Goal: Find specific page/section: Find specific page/section

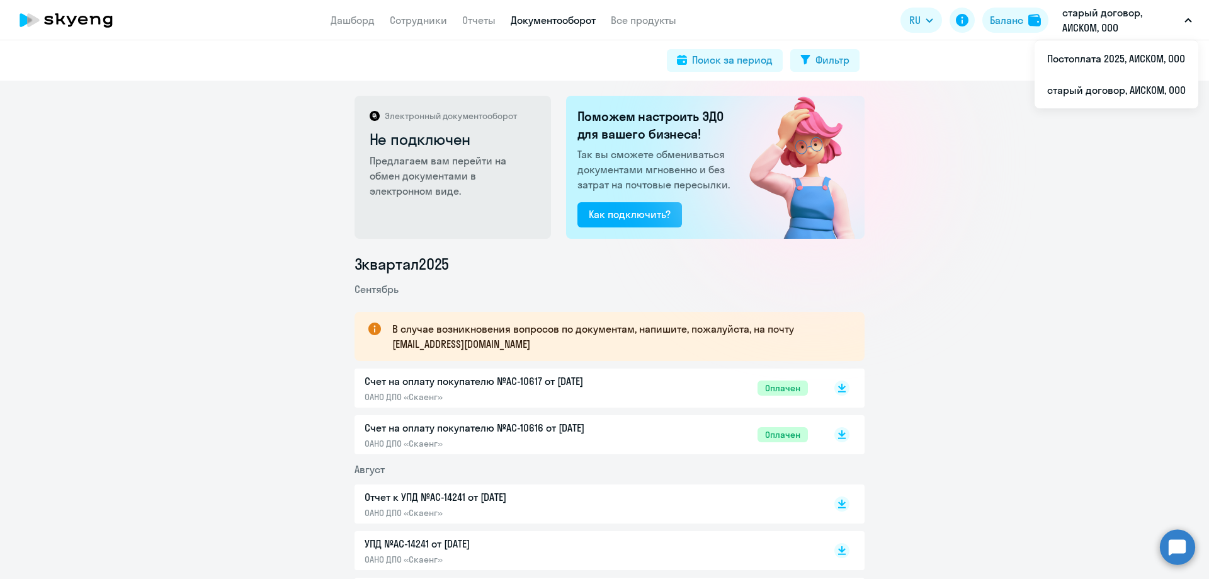
click at [1136, 28] on p "старый договор, АИСКОМ, ООО" at bounding box center [1121, 20] width 117 height 30
click at [1097, 58] on li "Постоплата 2025, АИСКОМ, ООО" at bounding box center [1117, 58] width 164 height 31
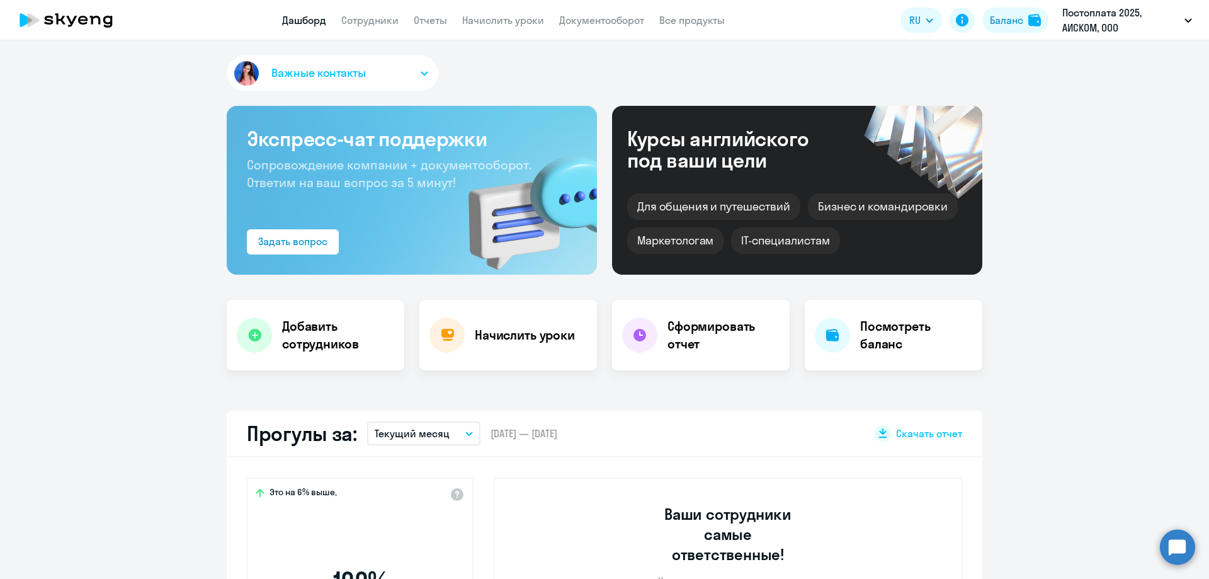
select select "30"
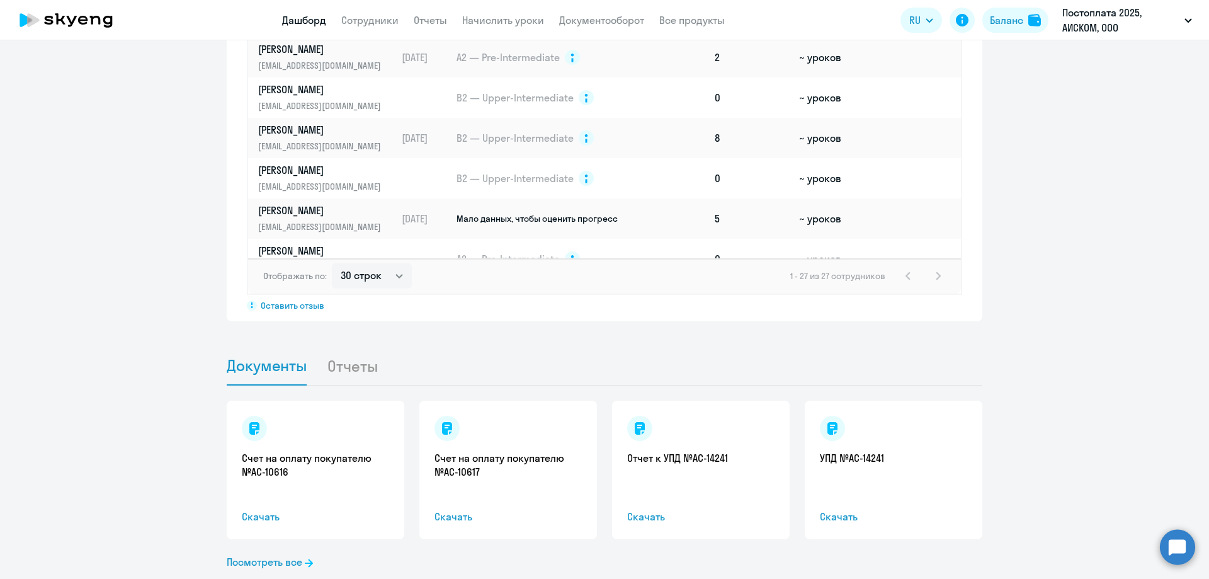
scroll to position [1020, 0]
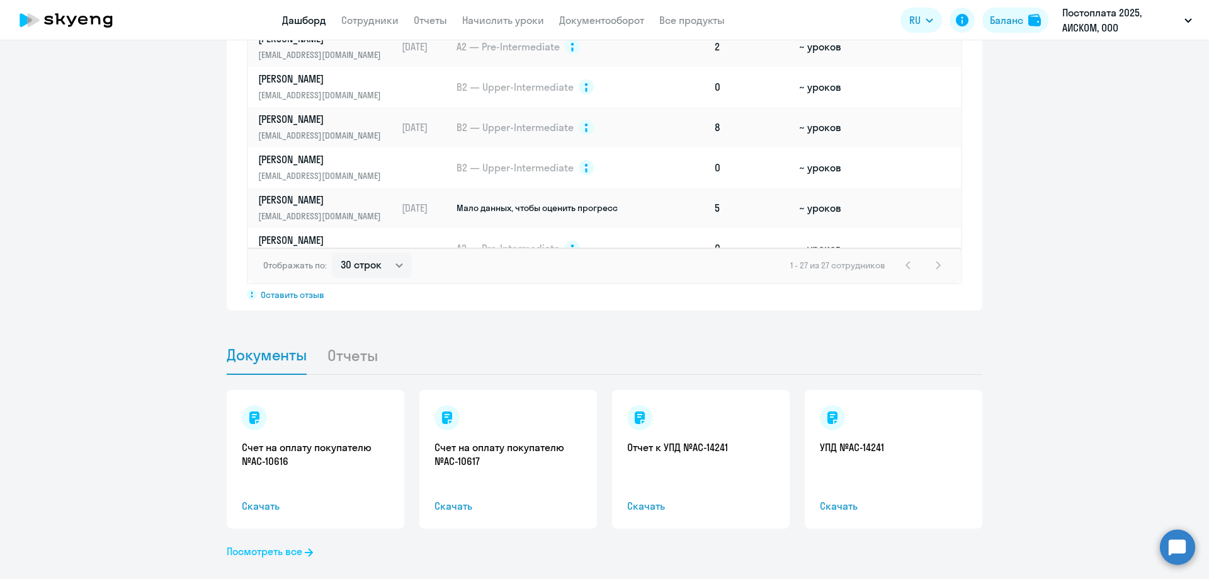
click at [283, 544] on link "Посмотреть все" at bounding box center [270, 551] width 86 height 15
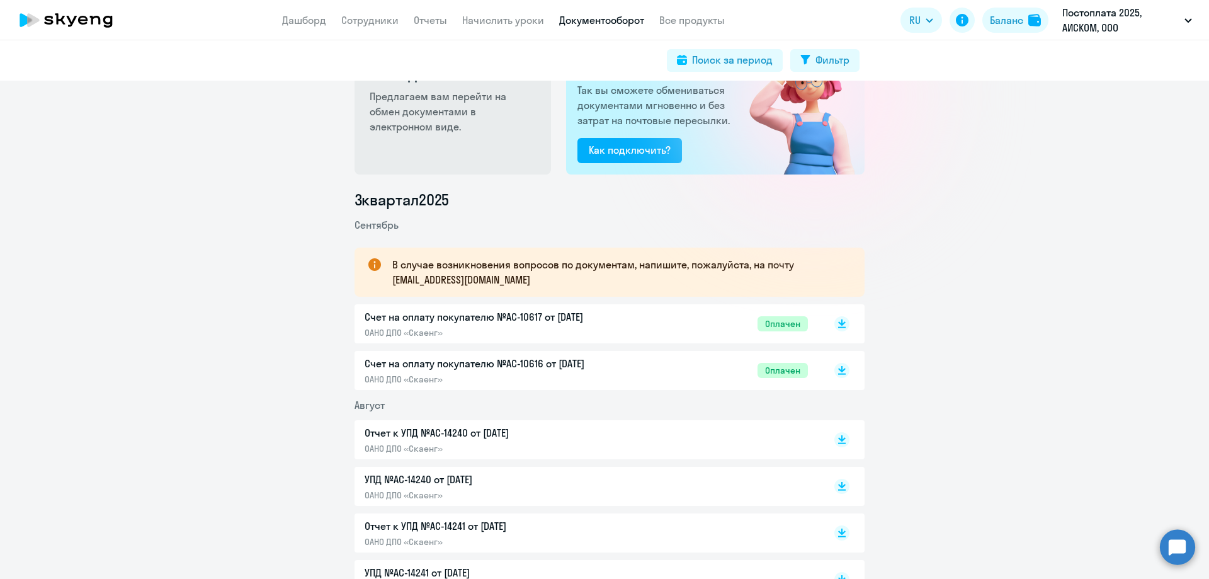
scroll to position [64, 0]
